Goal: Task Accomplishment & Management: Manage account settings

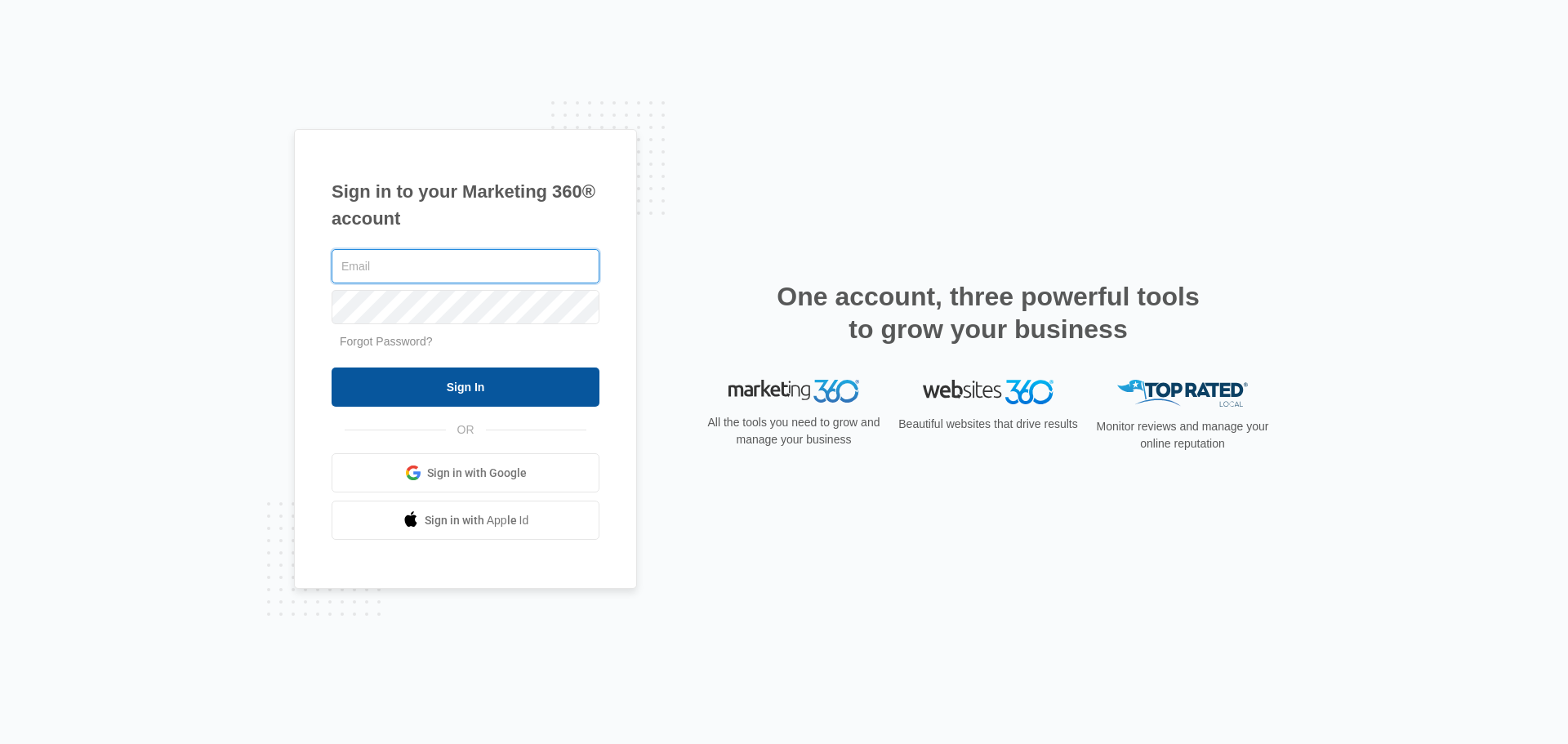
type input "[PERSON_NAME][EMAIL_ADDRESS][PERSON_NAME][DOMAIN_NAME]"
click at [454, 379] on input "Sign In" at bounding box center [465, 387] width 267 height 39
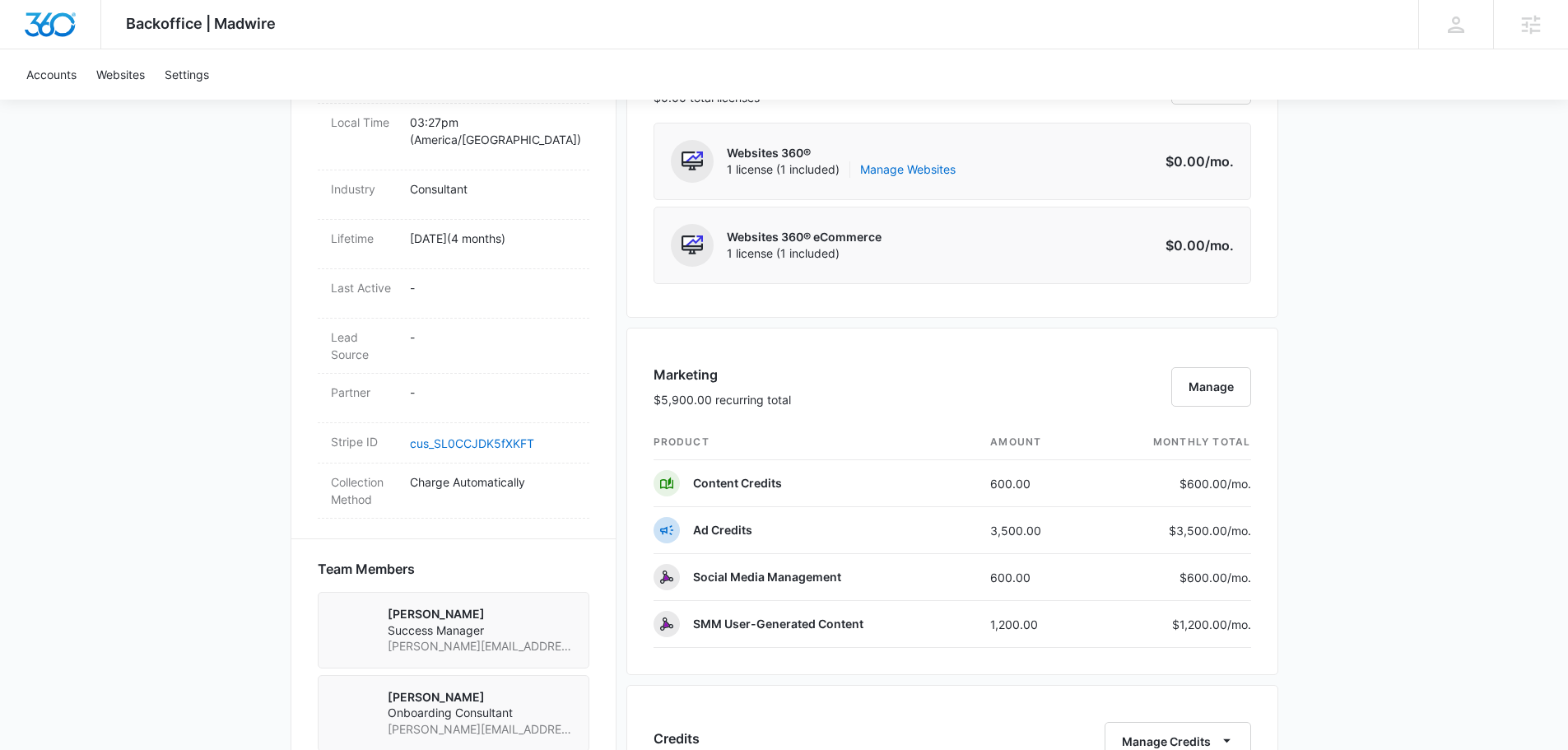
scroll to position [741, 0]
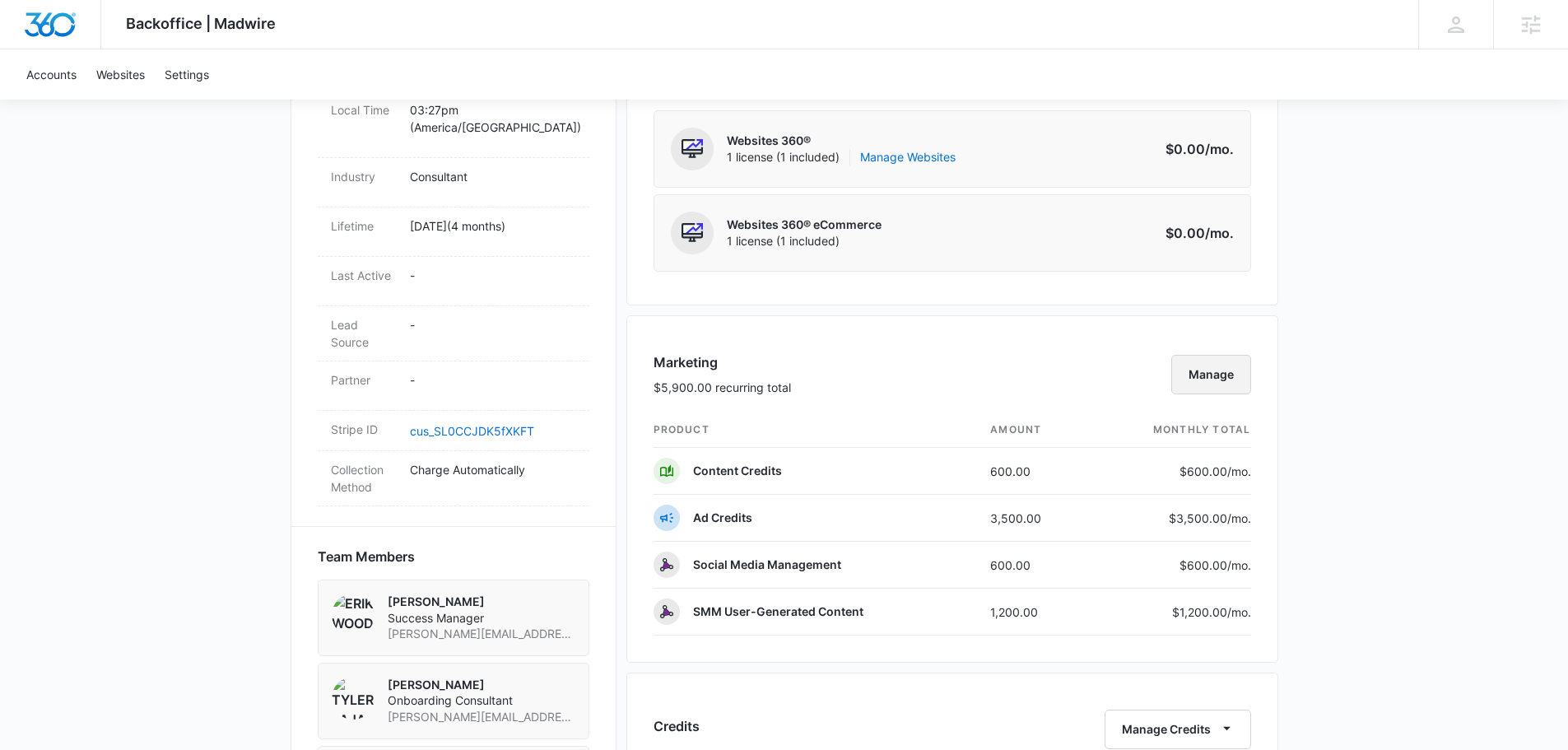
click at [1197, 373] on button "Manage" at bounding box center [1211, 375] width 80 height 40
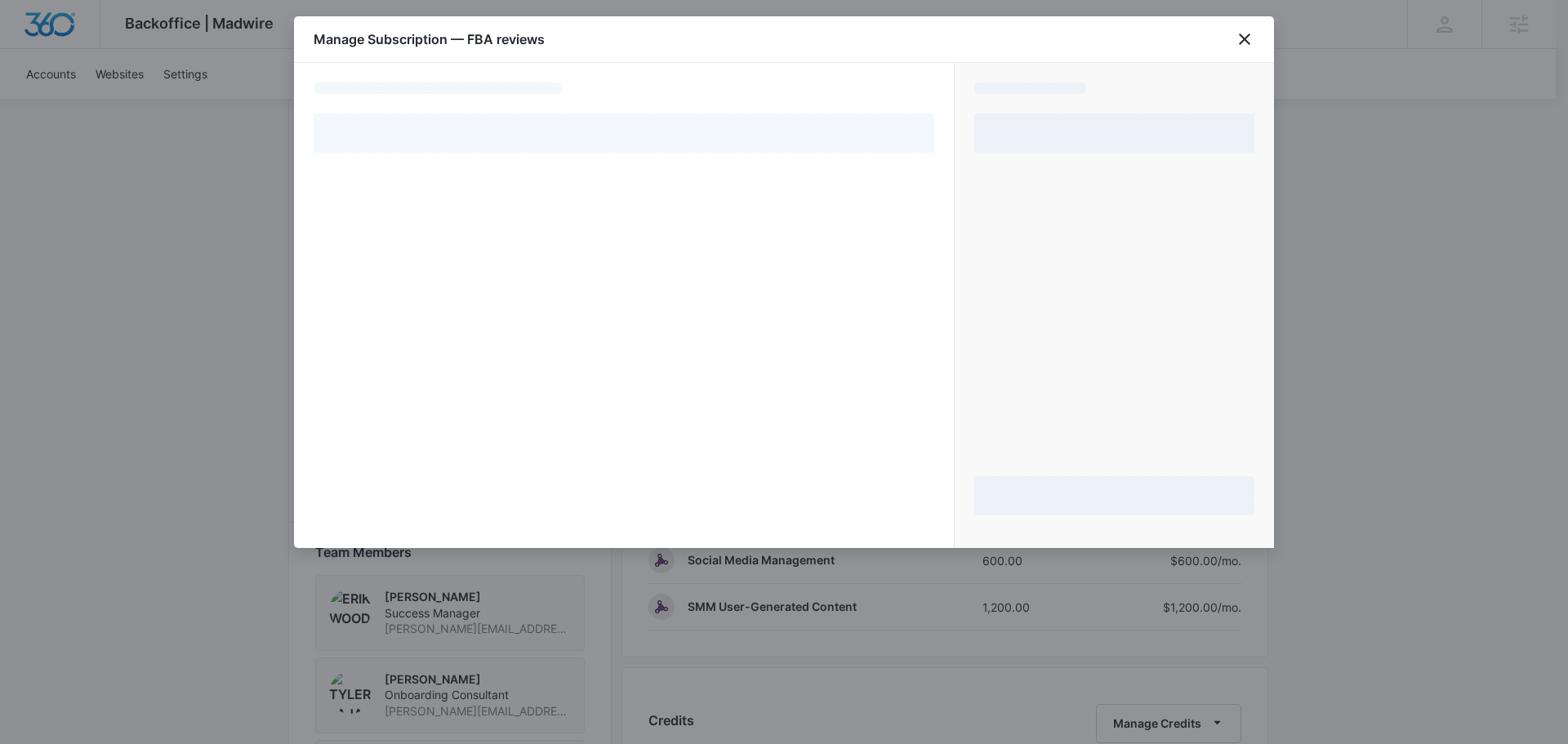
select select "pm_1RQKDzA4n8RTgNjUohDo047A"
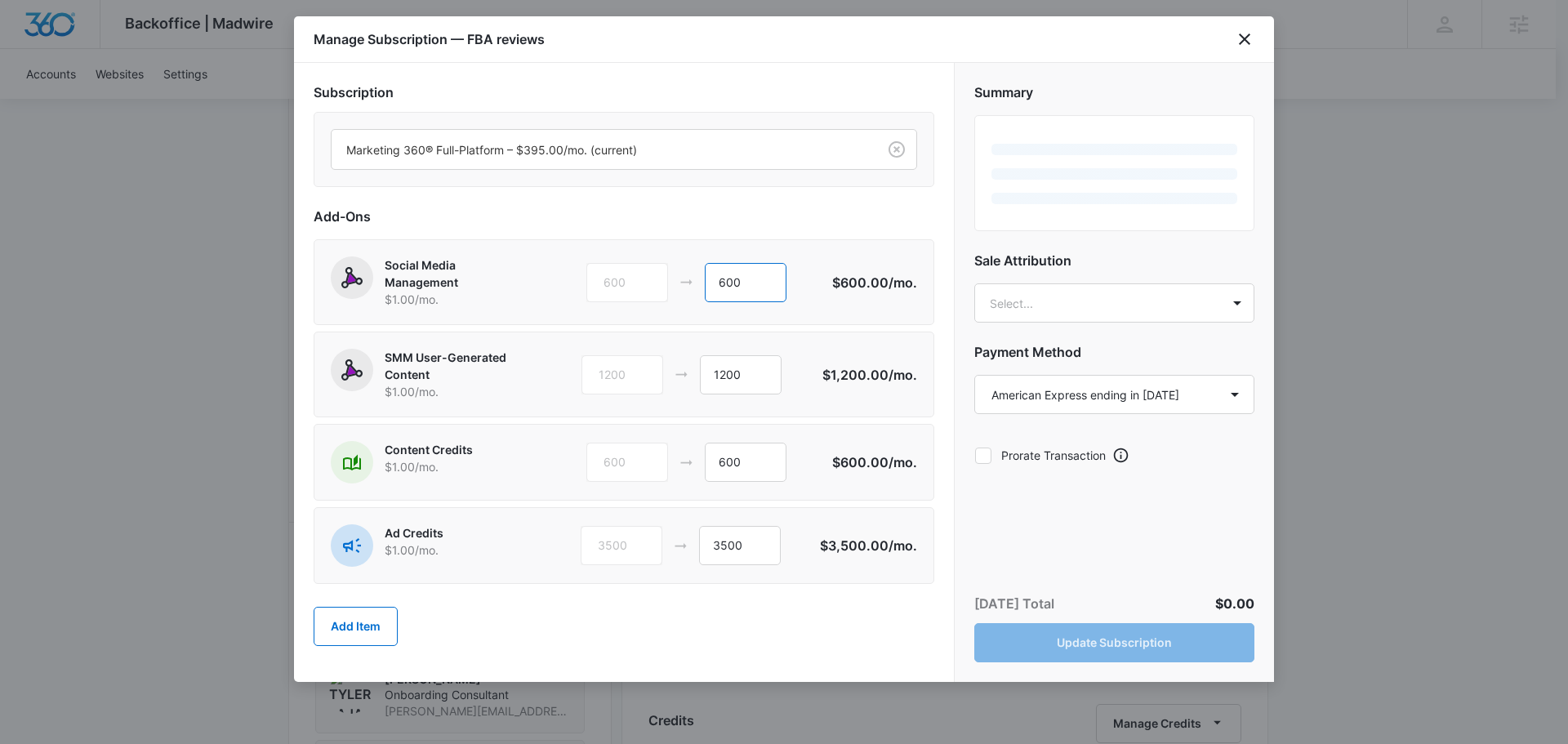
click at [723, 285] on input "600" at bounding box center [745, 283] width 82 height 39
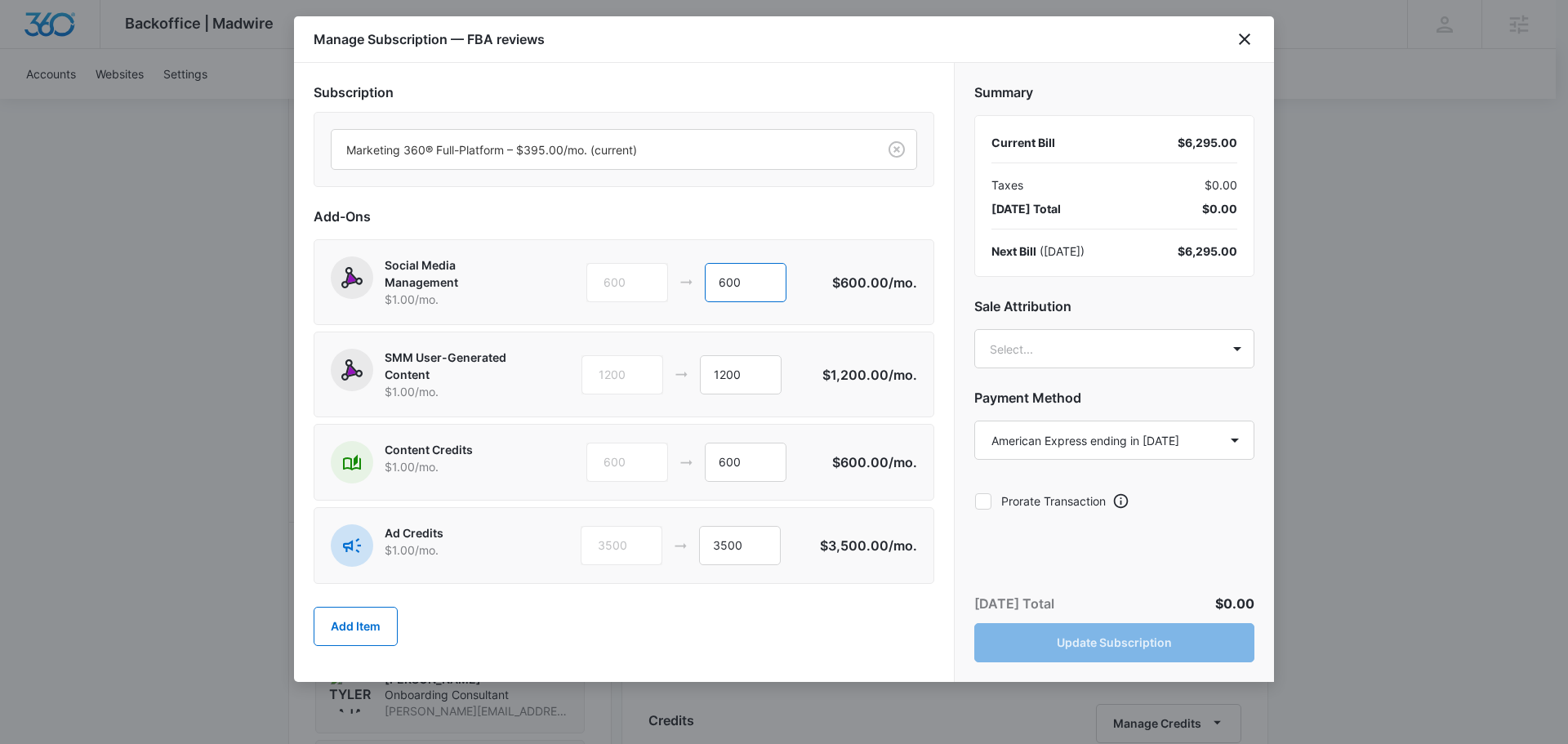
click at [725, 284] on input "600" at bounding box center [745, 283] width 82 height 39
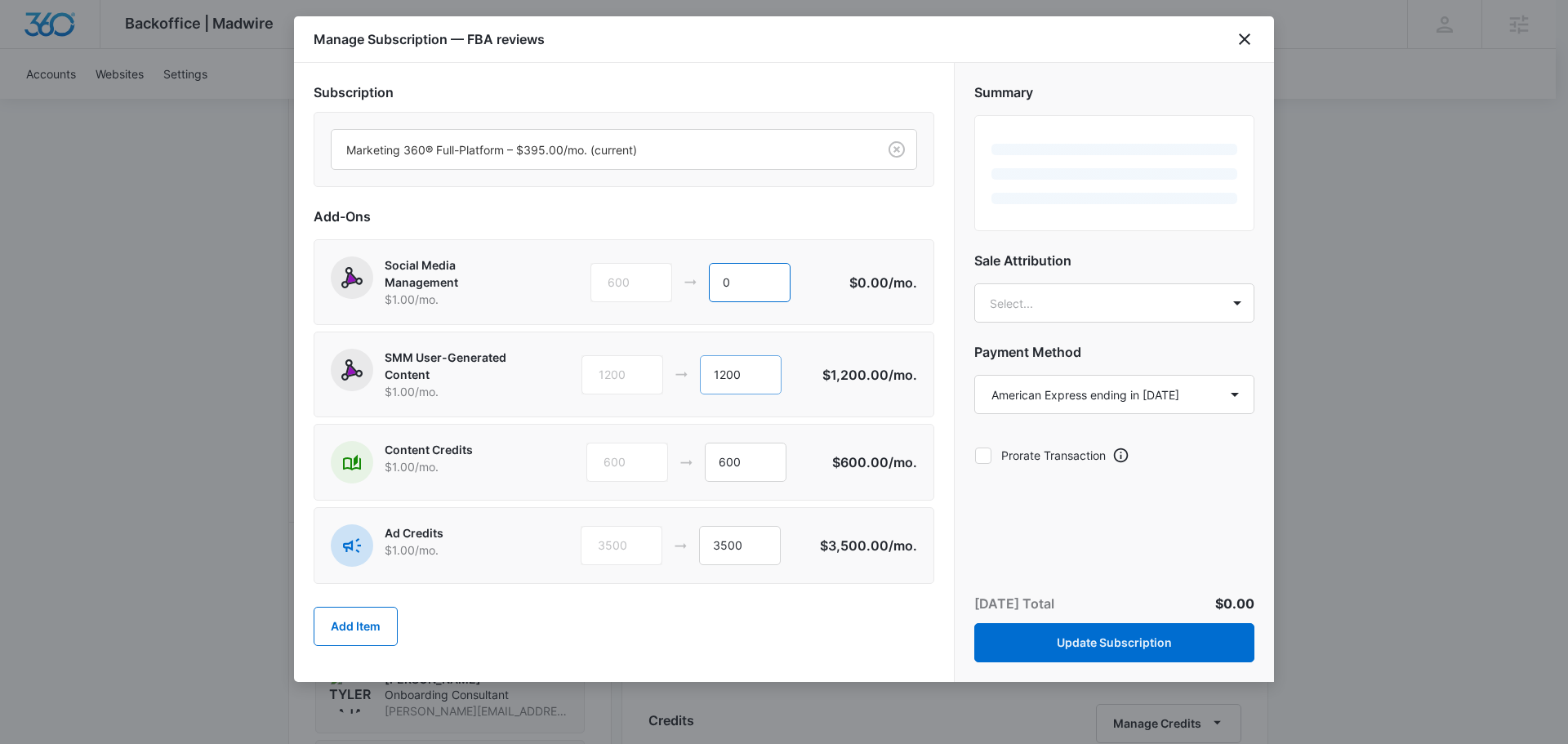
type input "0"
click at [723, 375] on input "1200" at bounding box center [740, 375] width 82 height 39
type input "0"
click at [732, 469] on input "600" at bounding box center [745, 463] width 82 height 39
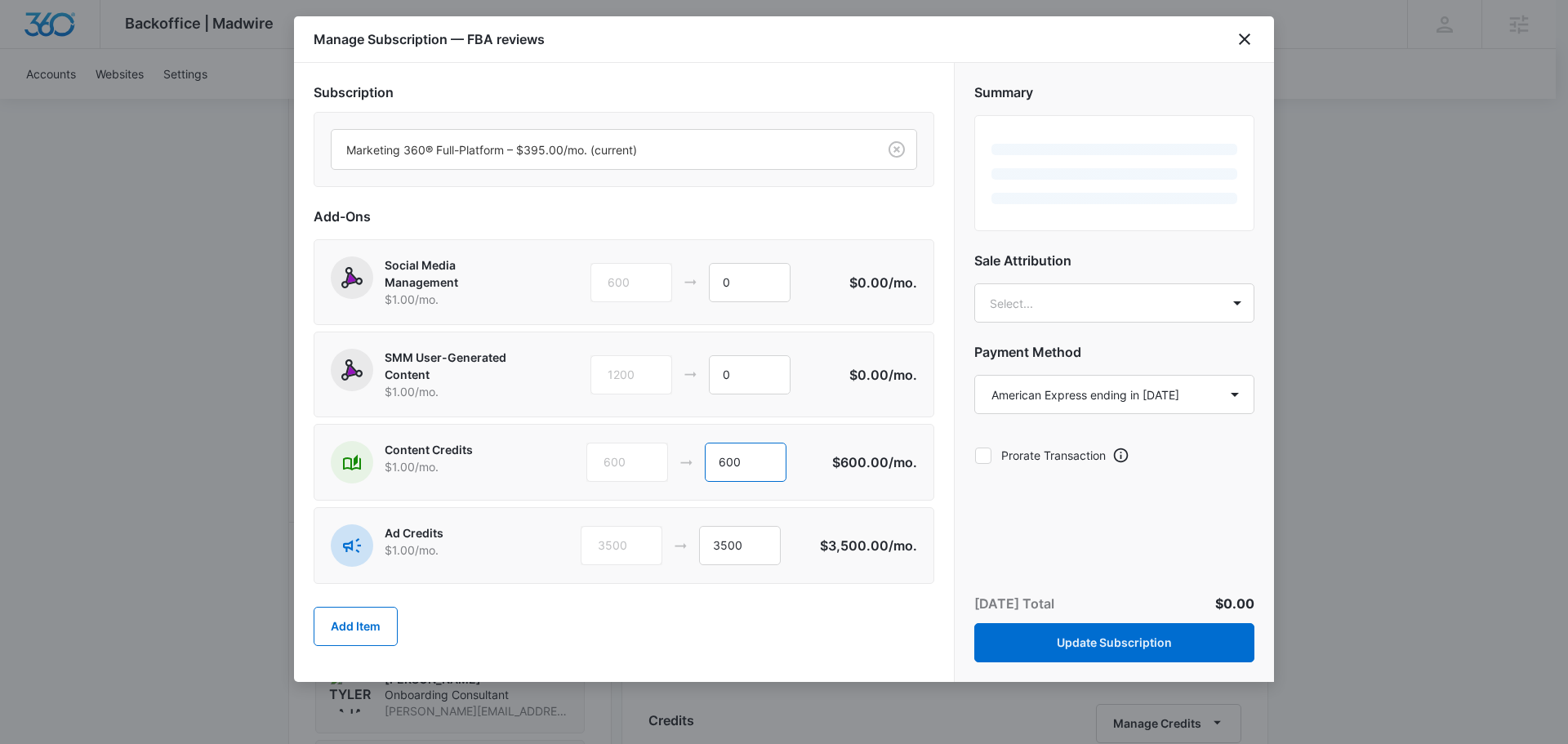
click at [732, 469] on input "600" at bounding box center [745, 463] width 82 height 39
type input "0"
click at [733, 547] on input "3500" at bounding box center [740, 546] width 82 height 39
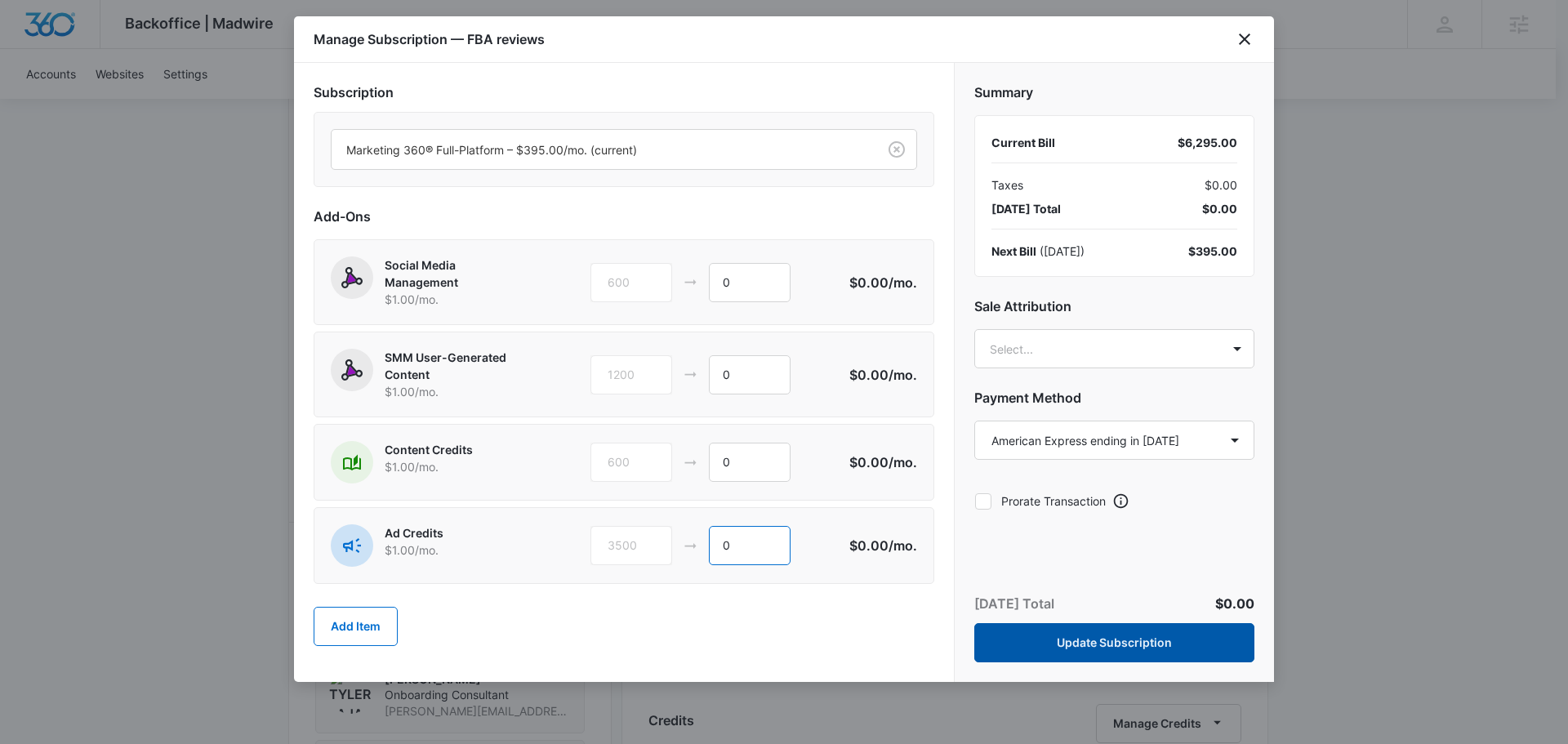
type input "0"
click at [1092, 641] on button "Update Subscription" at bounding box center [1114, 643] width 280 height 39
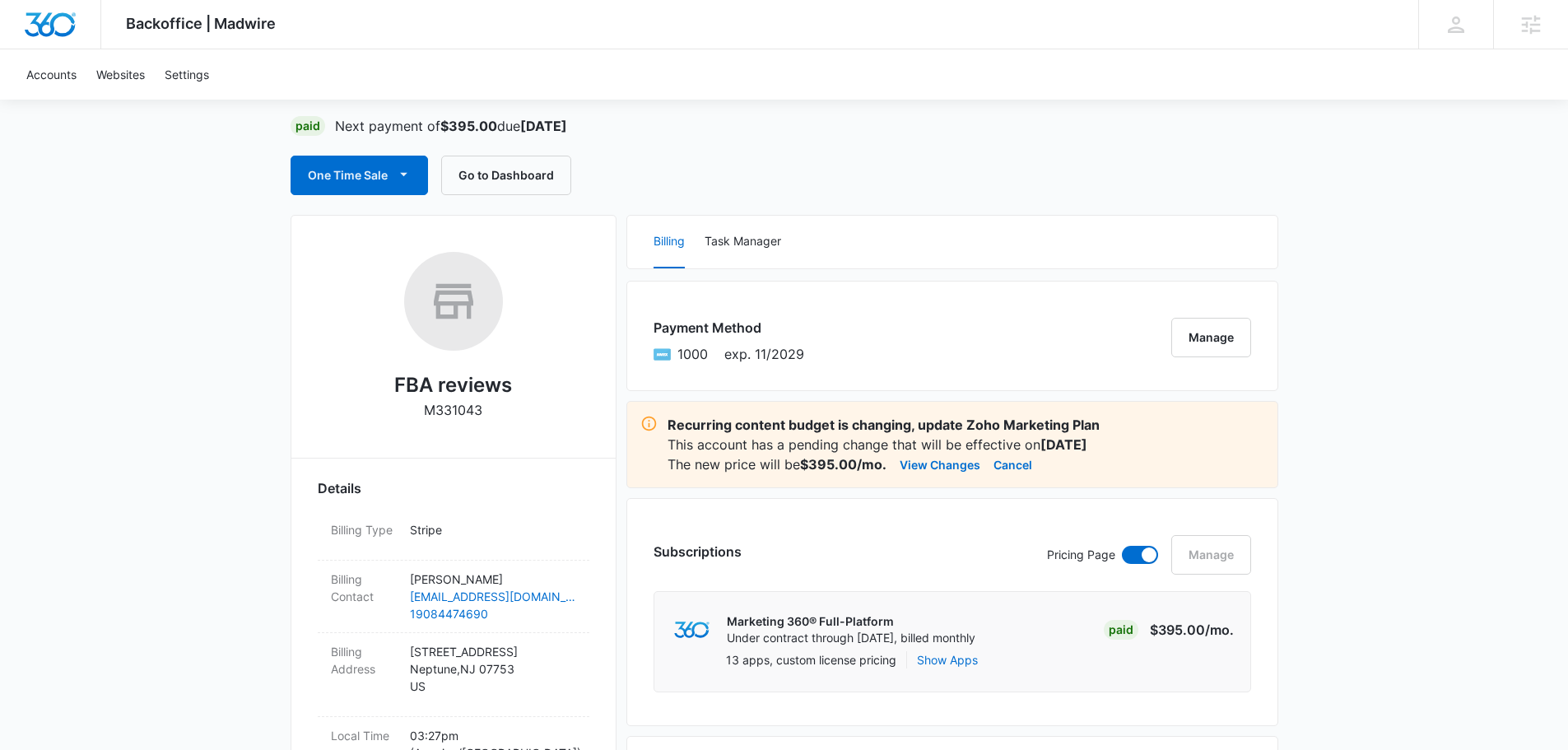
scroll to position [0, 0]
